Goal: Task Accomplishment & Management: Manage account settings

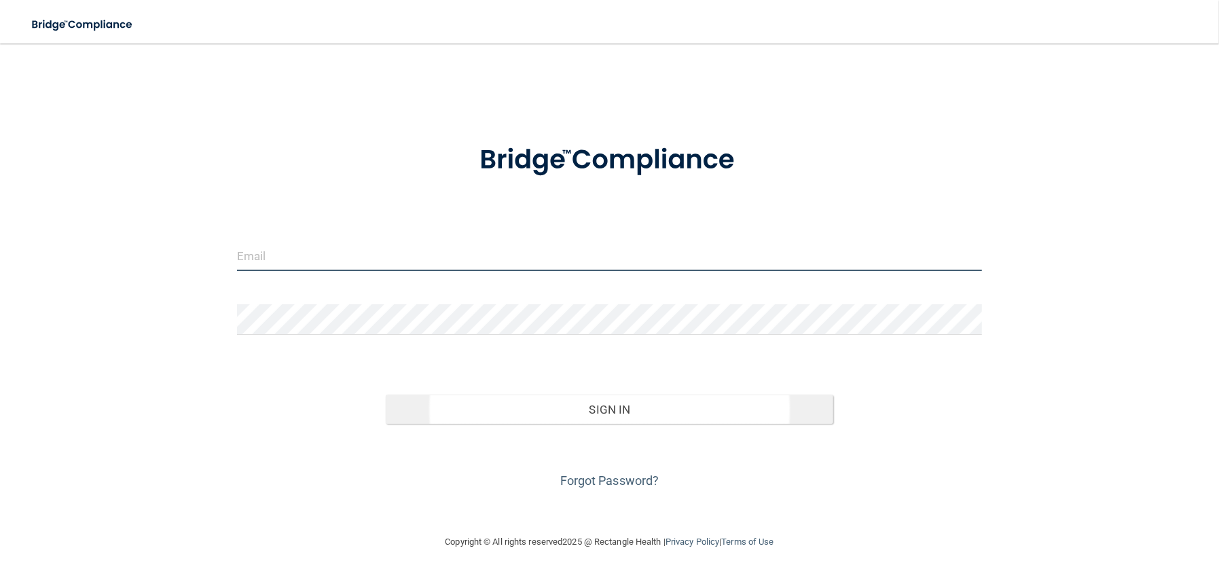
type input "[EMAIL_ADDRESS][DOMAIN_NAME]"
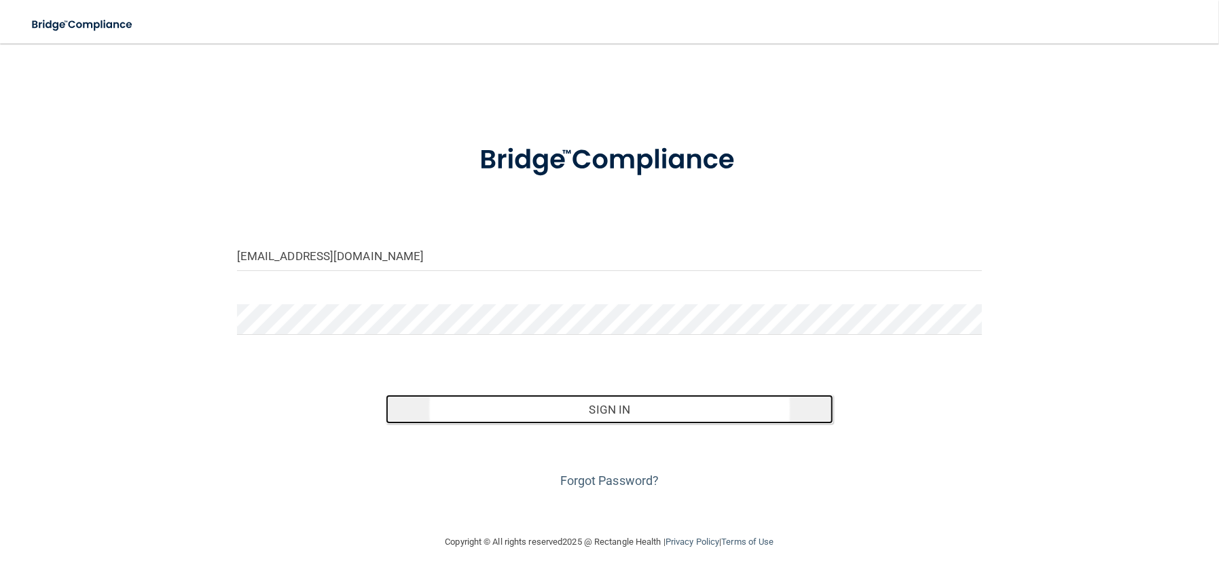
click at [614, 408] on button "Sign In" at bounding box center [610, 410] width 448 height 30
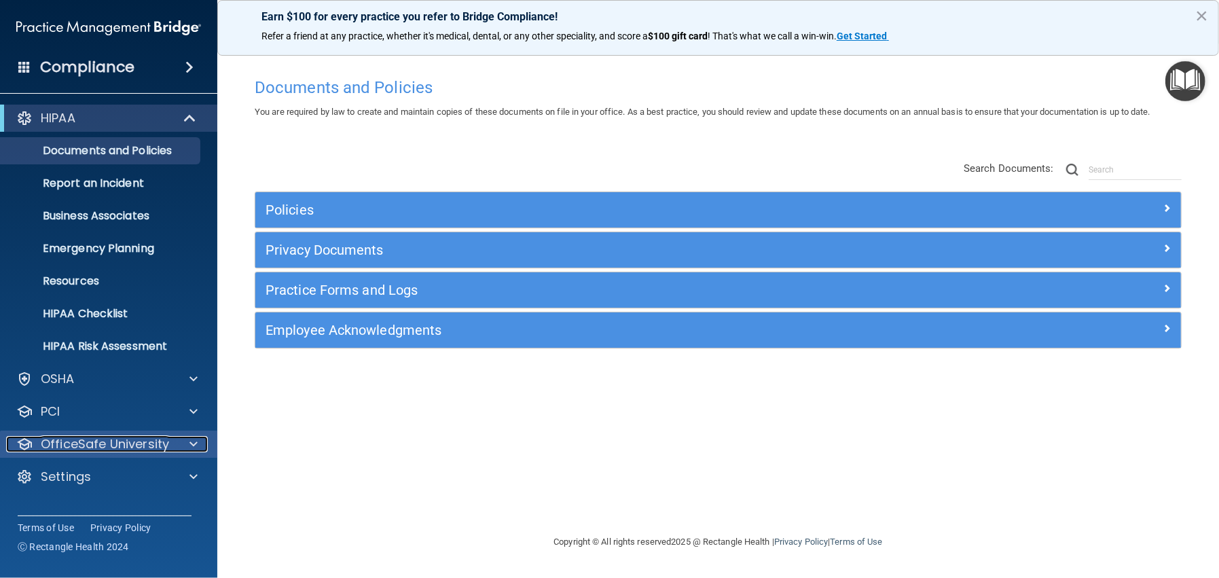
click at [126, 441] on p "OfficeSafe University" at bounding box center [105, 444] width 128 height 16
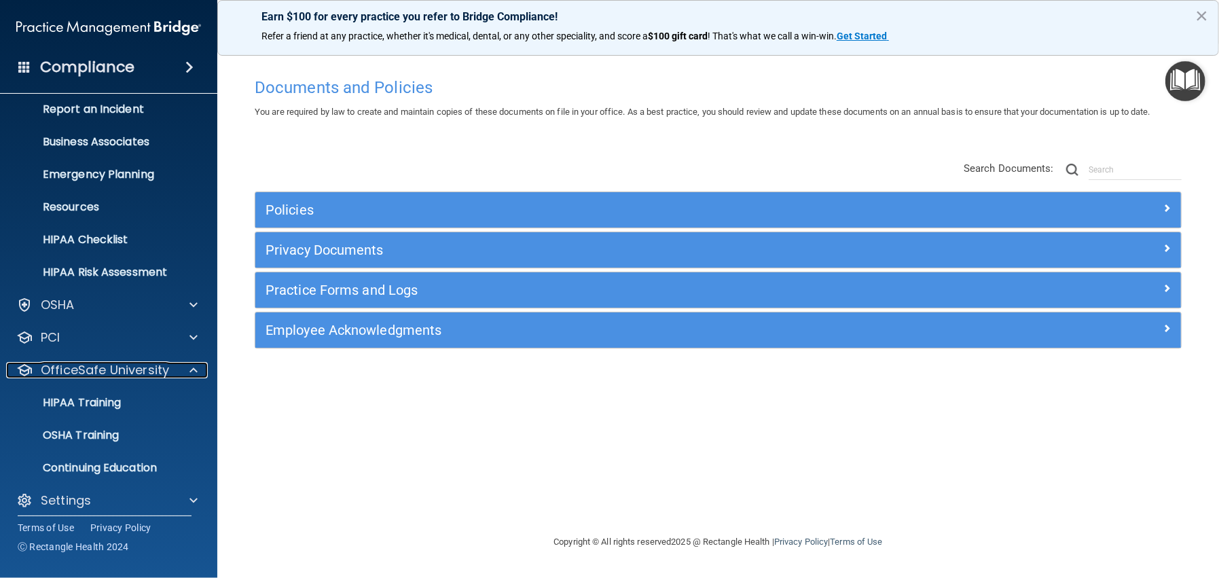
scroll to position [82, 0]
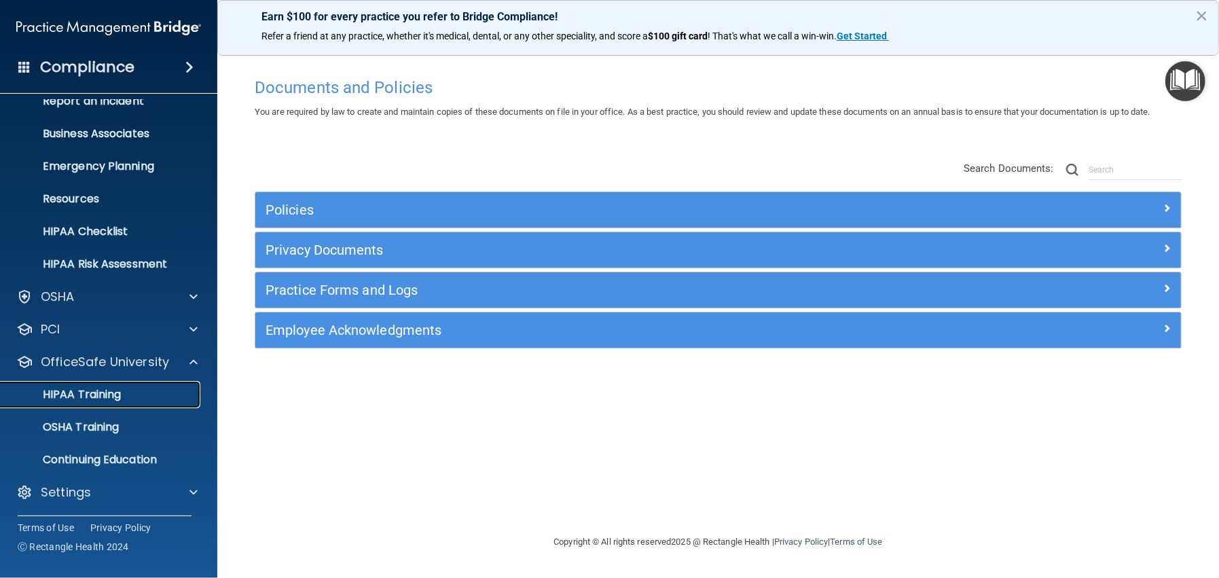
click at [129, 398] on div "HIPAA Training" at bounding box center [101, 395] width 185 height 14
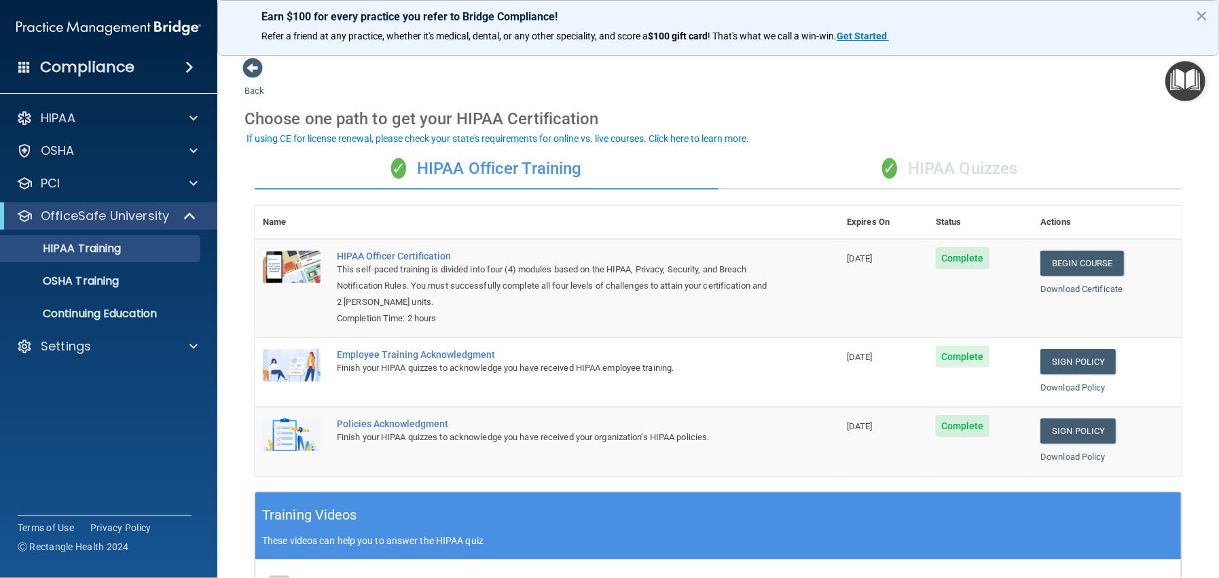
click at [924, 147] on div "✓ HIPAA Officer Training ✓ HIPAA Quizzes Name Expires On Status Actions HIPAA O…" at bounding box center [717, 499] width 947 height 721
click at [965, 166] on div "✓ HIPAA Quizzes" at bounding box center [951, 169] width 464 height 41
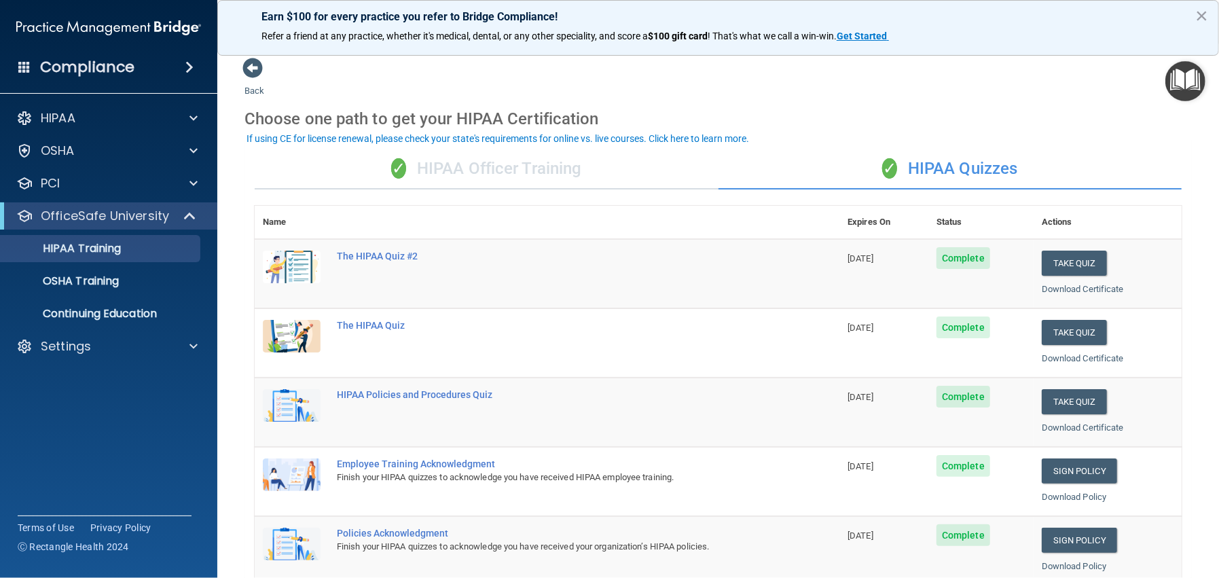
click at [431, 153] on div "✓ HIPAA Officer Training" at bounding box center [487, 169] width 464 height 41
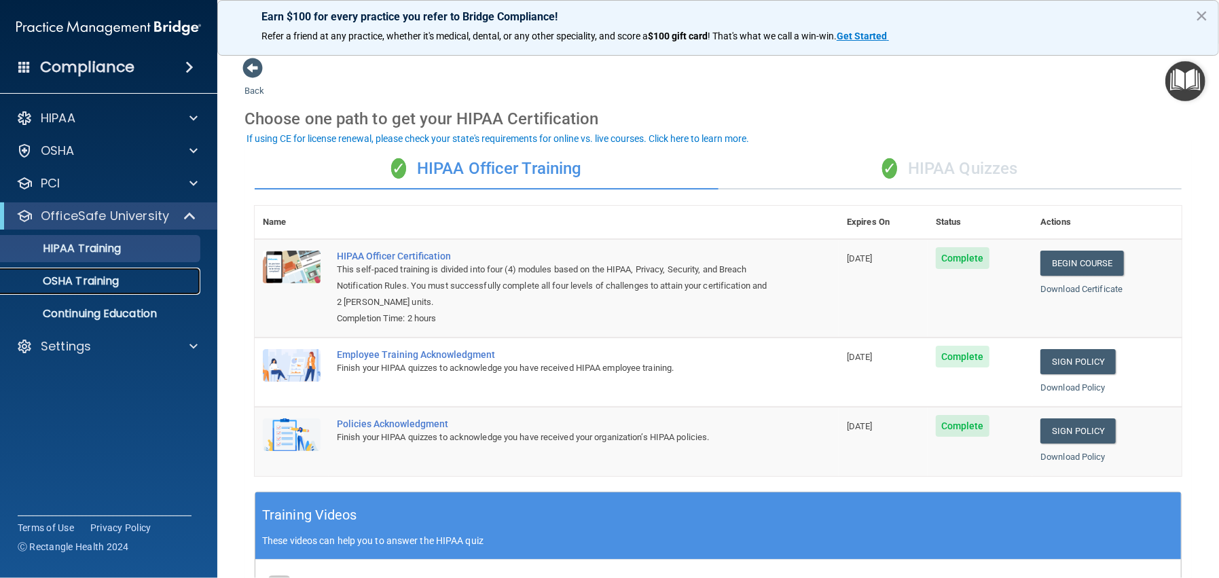
click at [88, 290] on link "OSHA Training" at bounding box center [93, 281] width 214 height 27
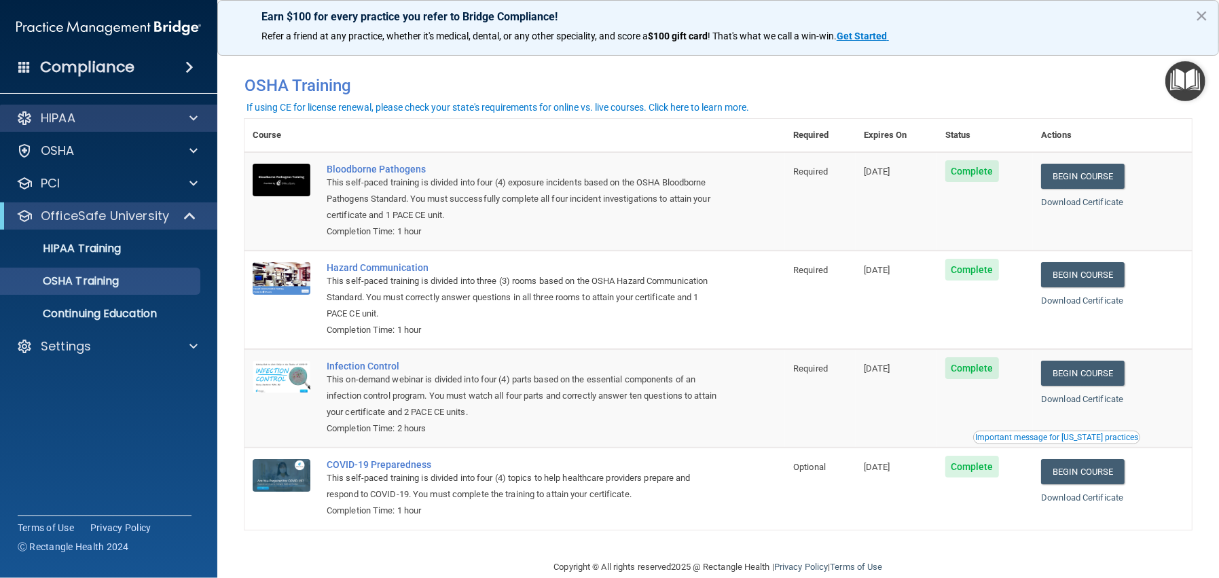
click at [122, 109] on div "HIPAA" at bounding box center [109, 118] width 218 height 27
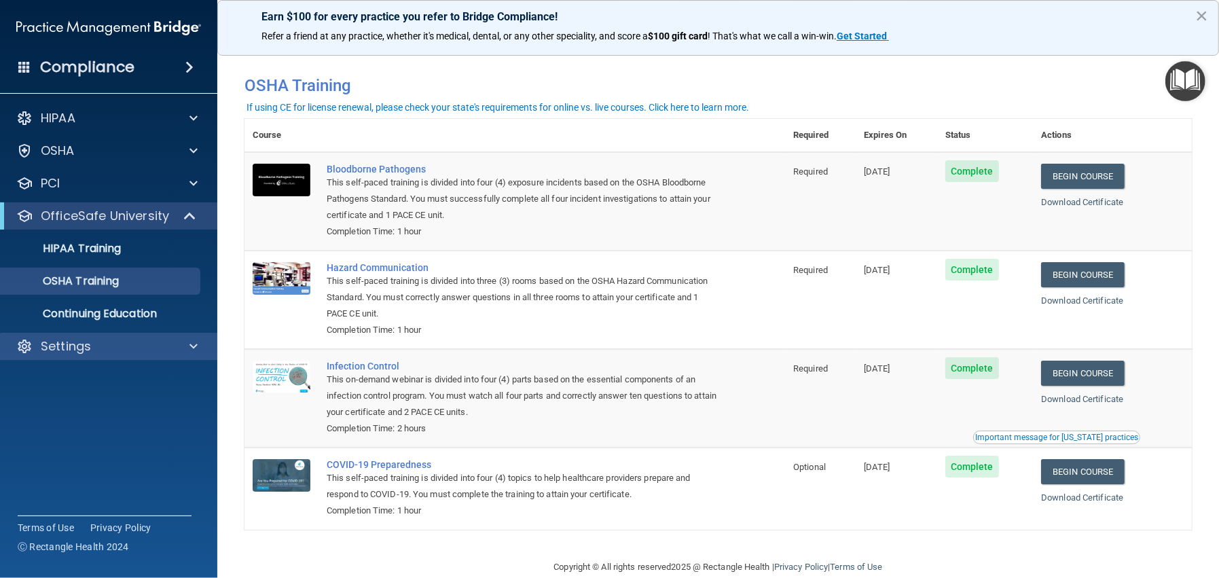
click at [107, 335] on div "Settings" at bounding box center [109, 346] width 218 height 27
click at [157, 211] on p "OfficeSafe University" at bounding box center [105, 216] width 128 height 16
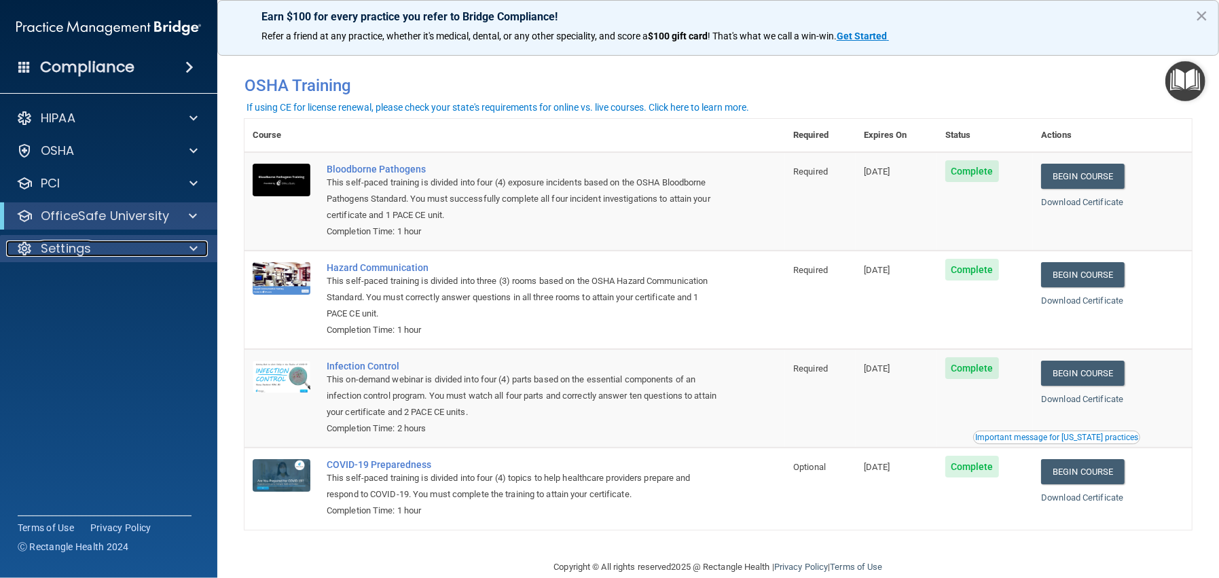
click at [162, 246] on div "Settings" at bounding box center [90, 248] width 168 height 16
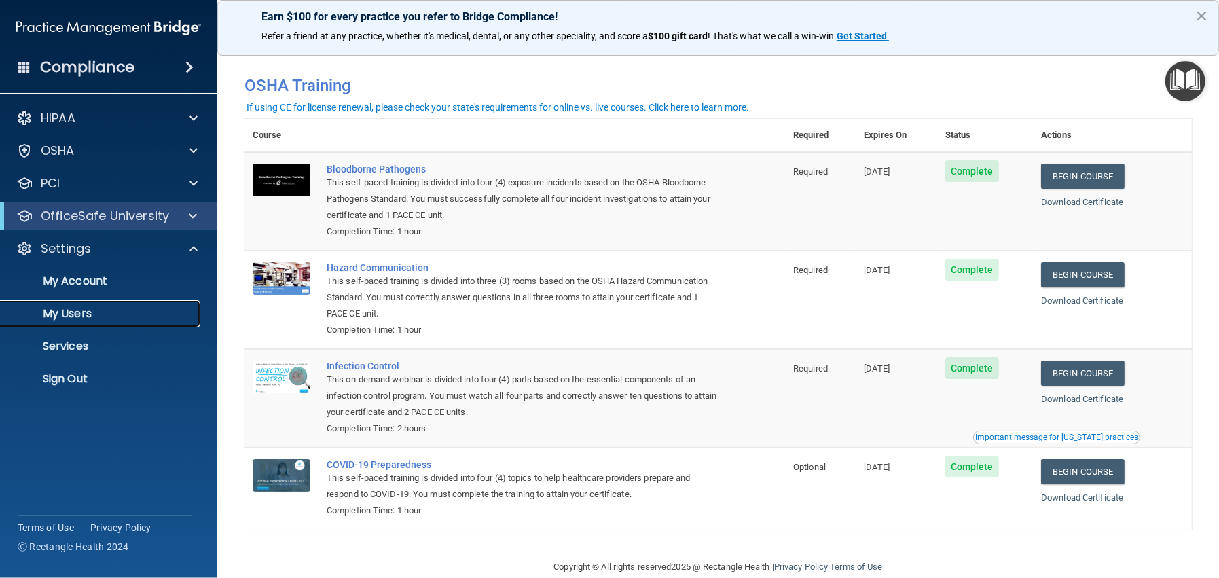
click at [86, 315] on p "My Users" at bounding box center [101, 314] width 185 height 14
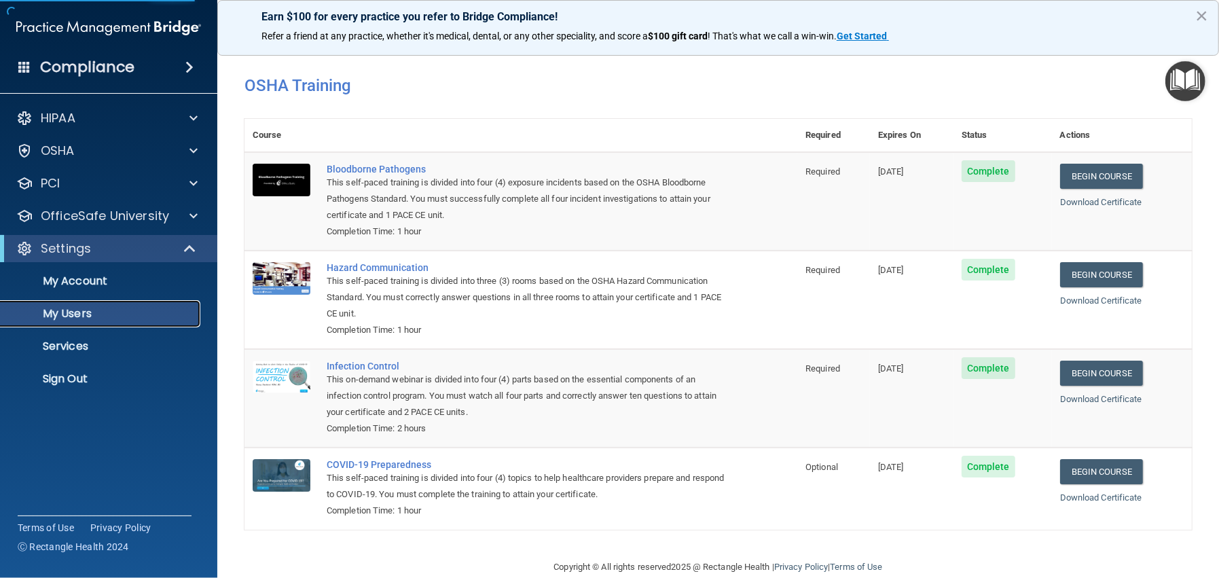
select select "20"
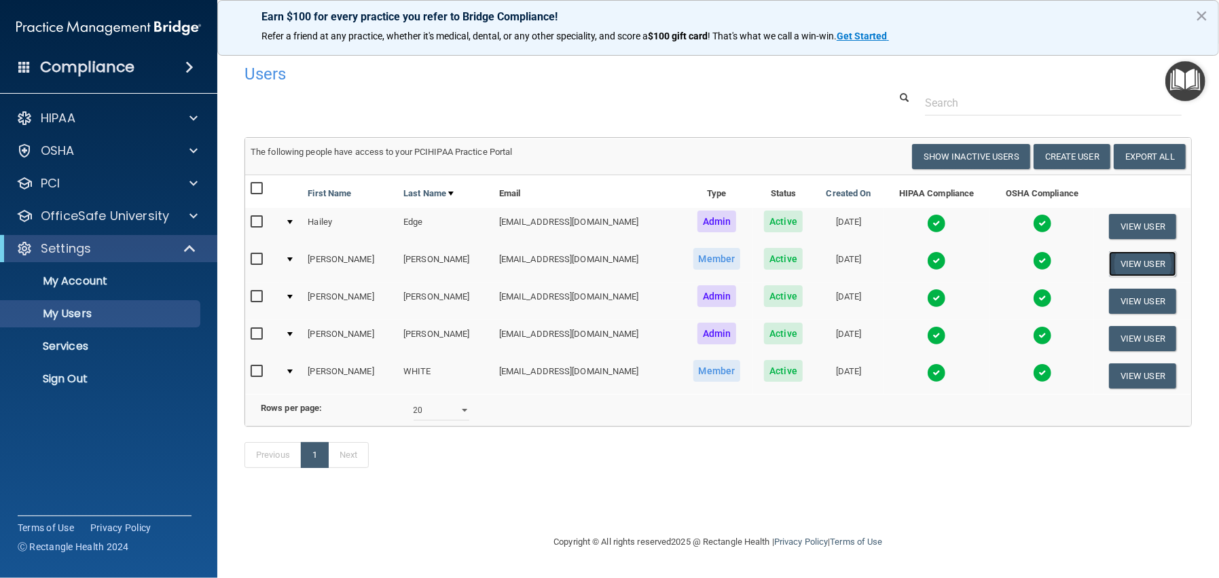
click at [1144, 256] on button "View User" at bounding box center [1142, 263] width 67 height 25
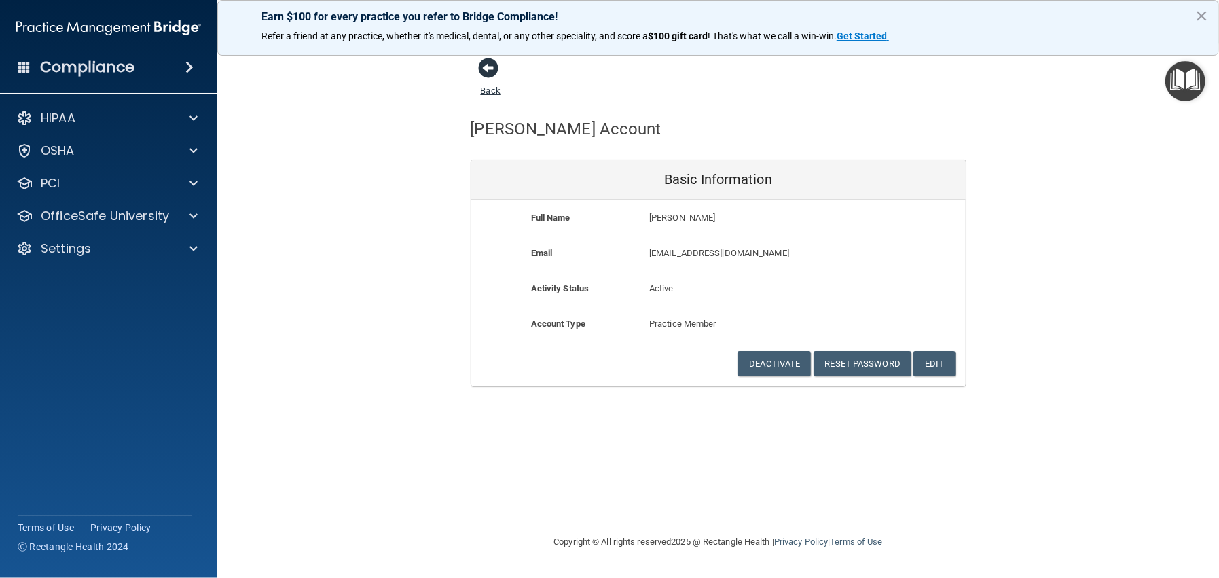
click at [492, 68] on span at bounding box center [489, 68] width 20 height 20
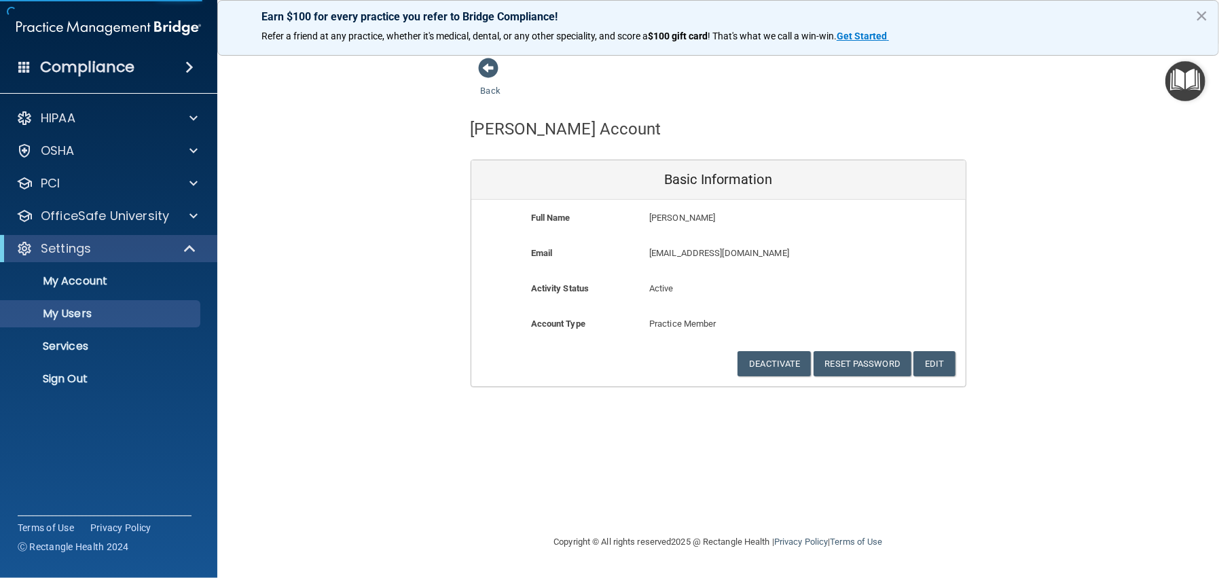
select select "20"
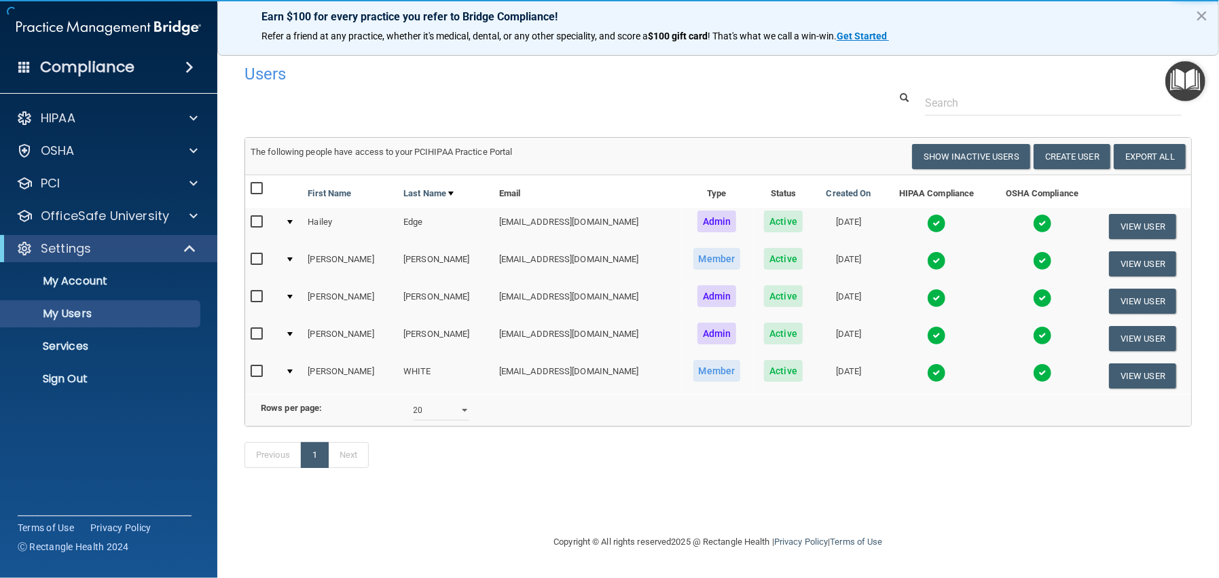
click at [255, 259] on input "checkbox" at bounding box center [259, 259] width 16 height 11
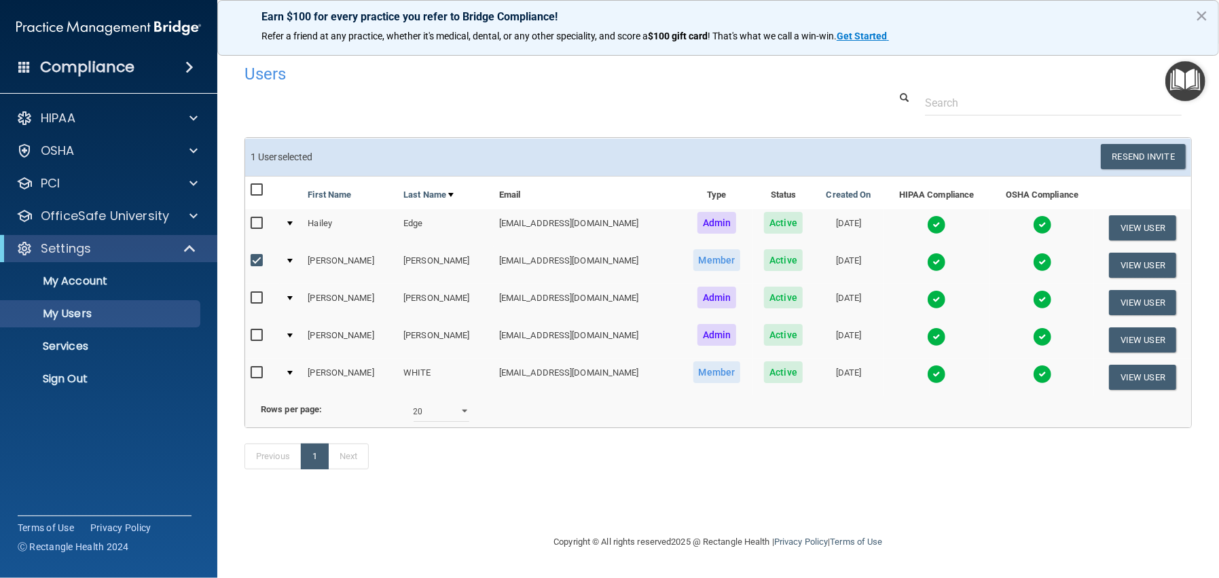
click at [255, 259] on input "checkbox" at bounding box center [259, 260] width 16 height 11
checkbox input "false"
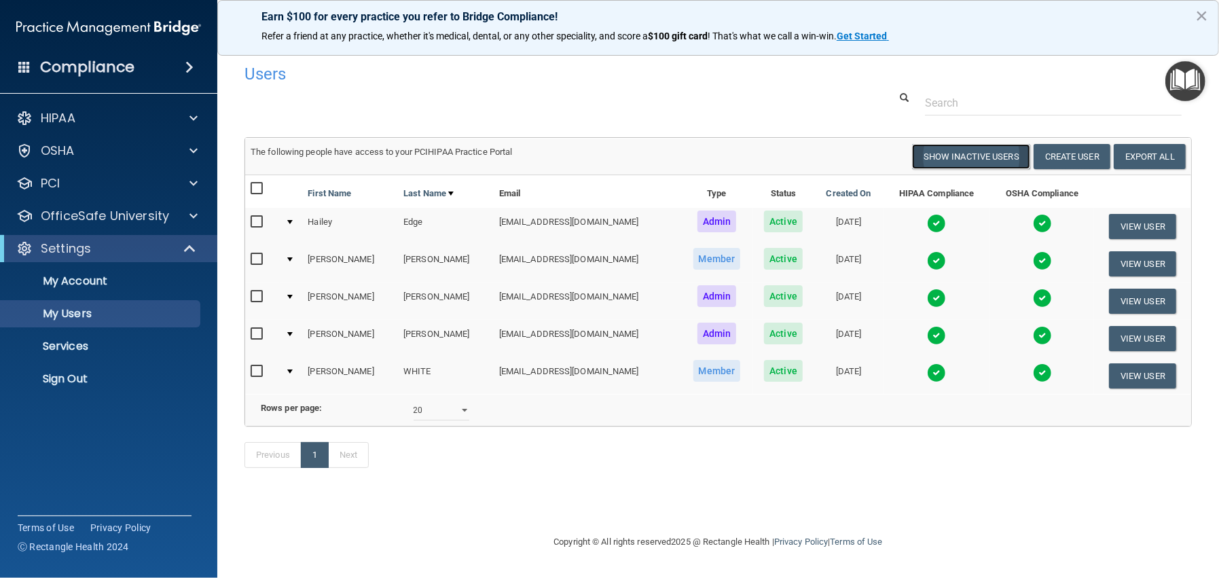
click at [971, 156] on button "Show Inactive Users" at bounding box center [971, 156] width 118 height 25
select select "20"
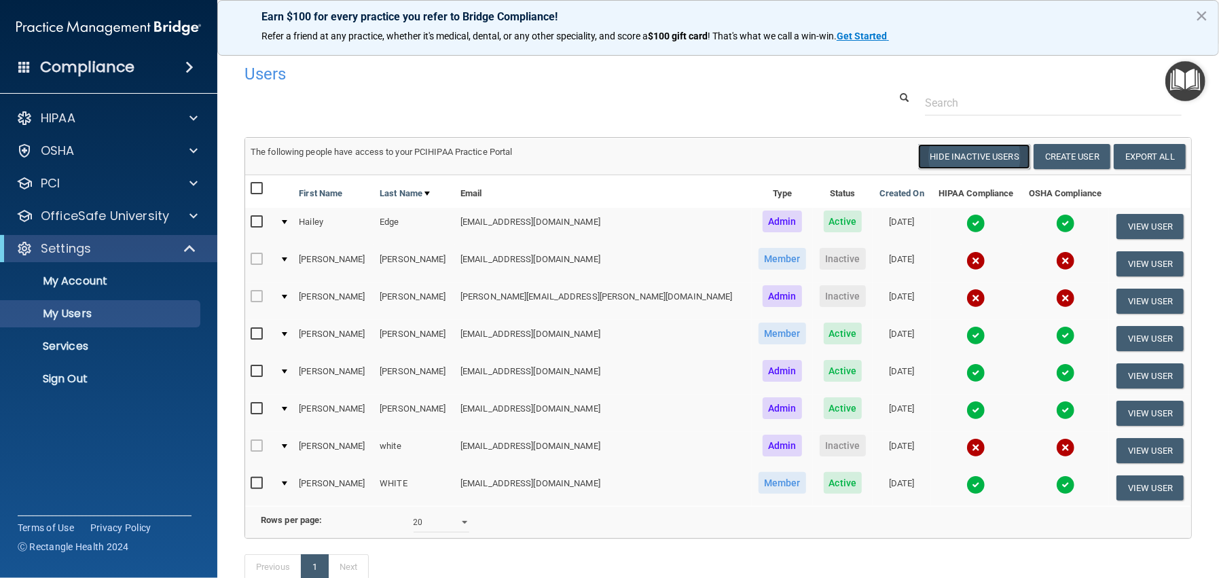
click at [949, 161] on button "Hide Inactive Users" at bounding box center [974, 156] width 112 height 25
select select "20"
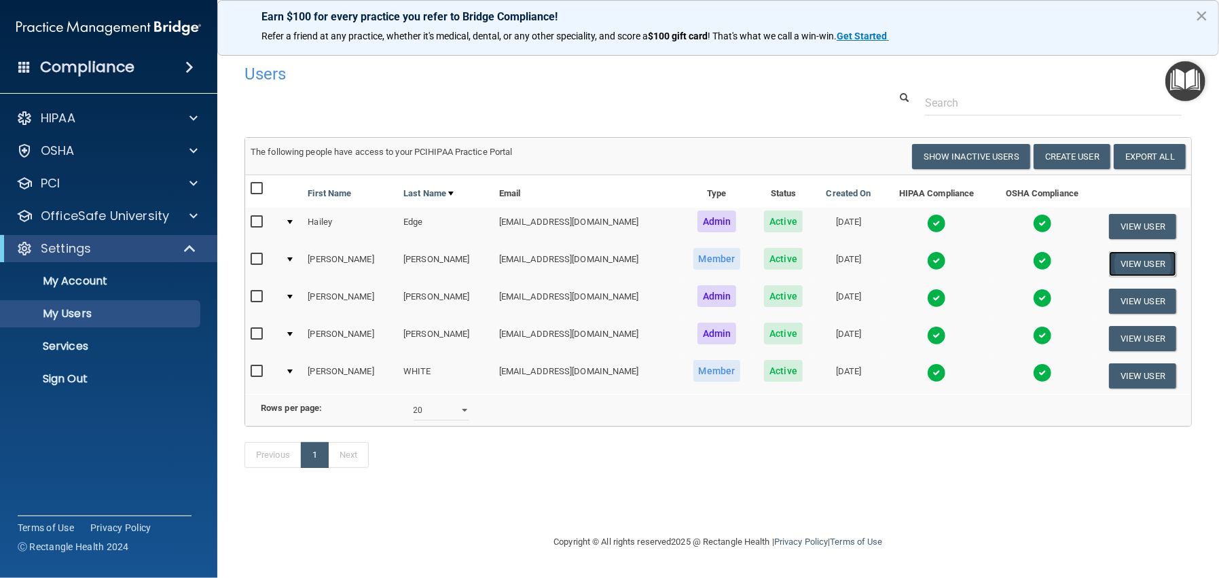
click at [1135, 255] on button "View User" at bounding box center [1142, 263] width 67 height 25
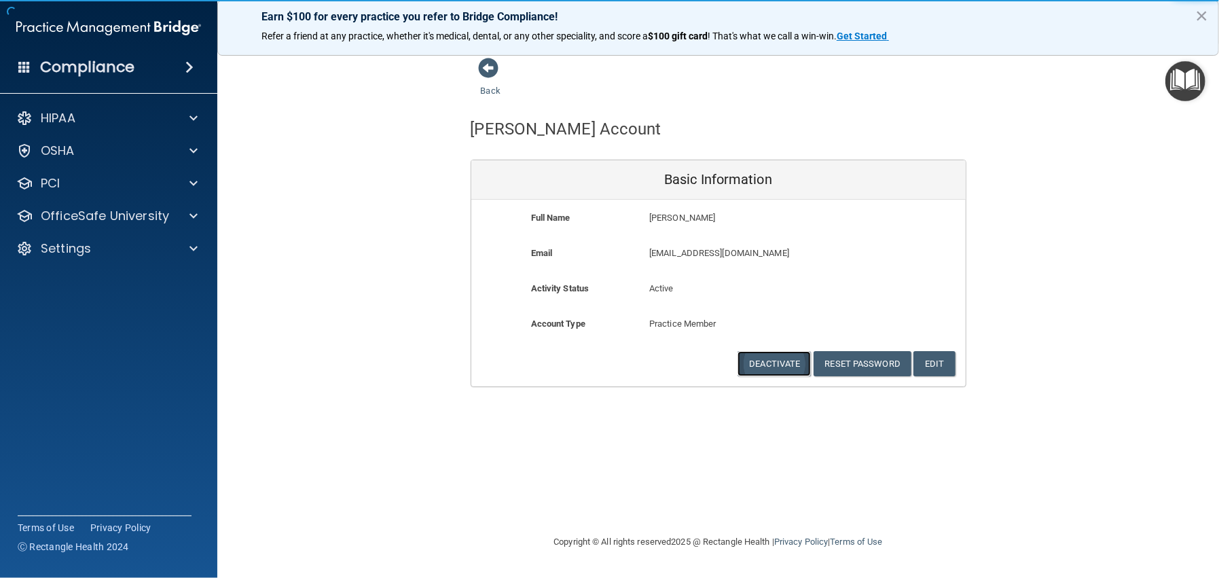
click at [758, 367] on button "Deactivate" at bounding box center [774, 363] width 73 height 25
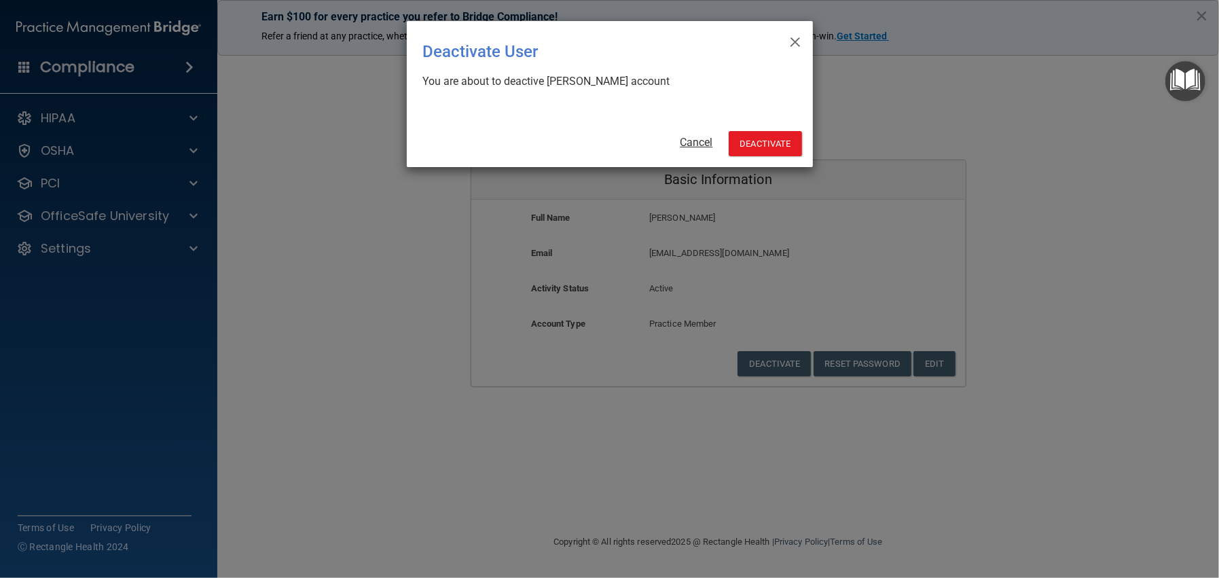
click at [699, 141] on link "Cancel" at bounding box center [696, 142] width 33 height 13
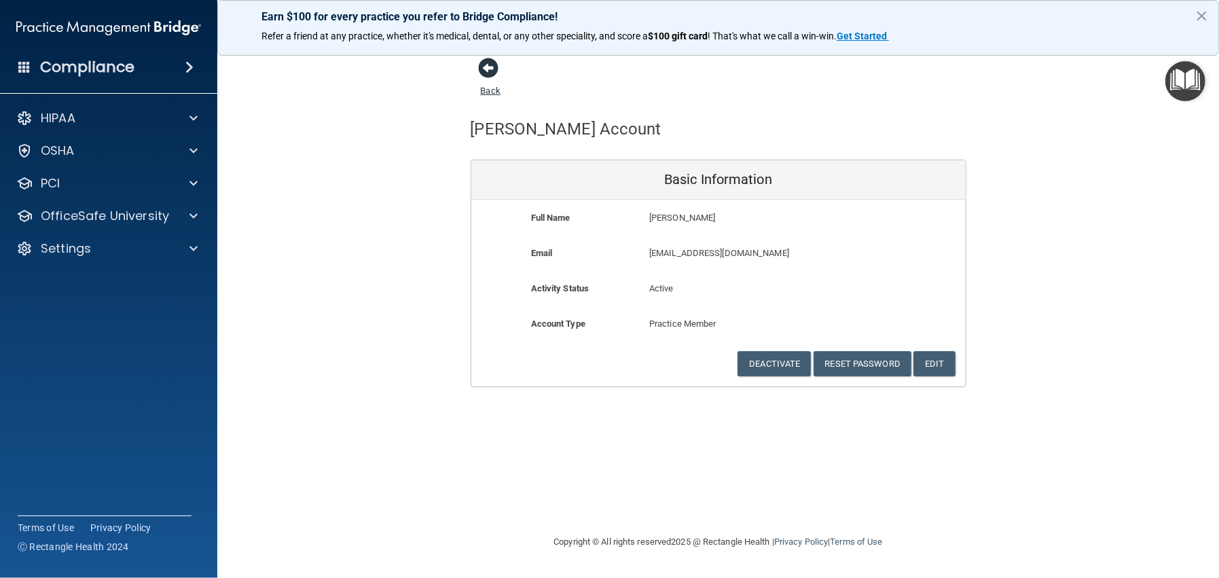
click at [479, 67] on span at bounding box center [489, 68] width 20 height 20
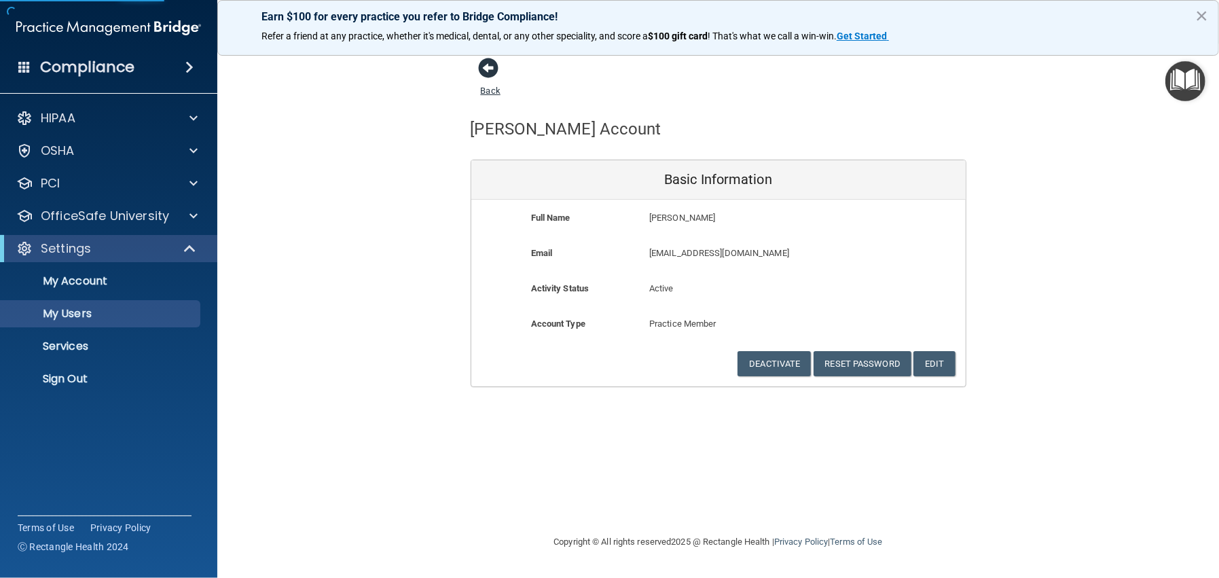
select select "20"
